Goal: Task Accomplishment & Management: Manage account settings

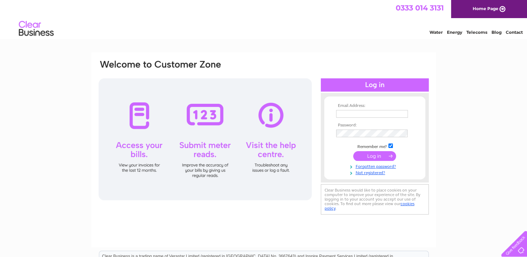
type input "info@athomeinedinburgh.co.uk"
click at [376, 157] on input "submit" at bounding box center [374, 156] width 43 height 10
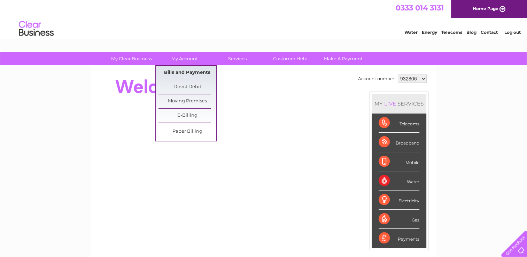
click at [180, 74] on link "Bills and Payments" at bounding box center [186, 73] width 57 height 14
click at [180, 72] on link "Bills and Payments" at bounding box center [186, 73] width 57 height 14
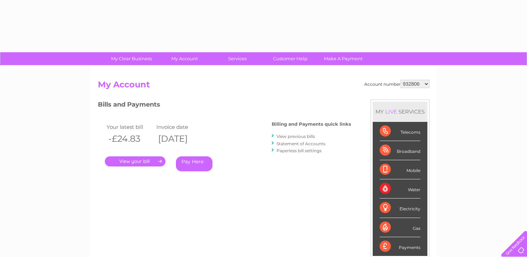
click at [401, 77] on div "Account number 932806 1120556 My Account MY LIVE SERVICES Telecoms Broadband Mo…" at bounding box center [263, 181] width 345 height 230
click at [407, 82] on select "932806 1120556" at bounding box center [414, 84] width 29 height 8
select select "1120556"
click at [401, 80] on select "932806 1120556" at bounding box center [414, 84] width 29 height 8
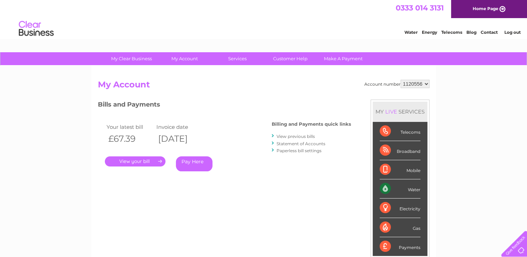
click at [149, 164] on link "." at bounding box center [135, 161] width 61 height 10
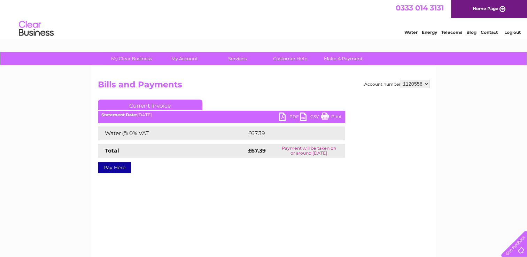
click at [284, 117] on link "PDF" at bounding box center [289, 117] width 21 height 10
